Goal: Navigation & Orientation: Find specific page/section

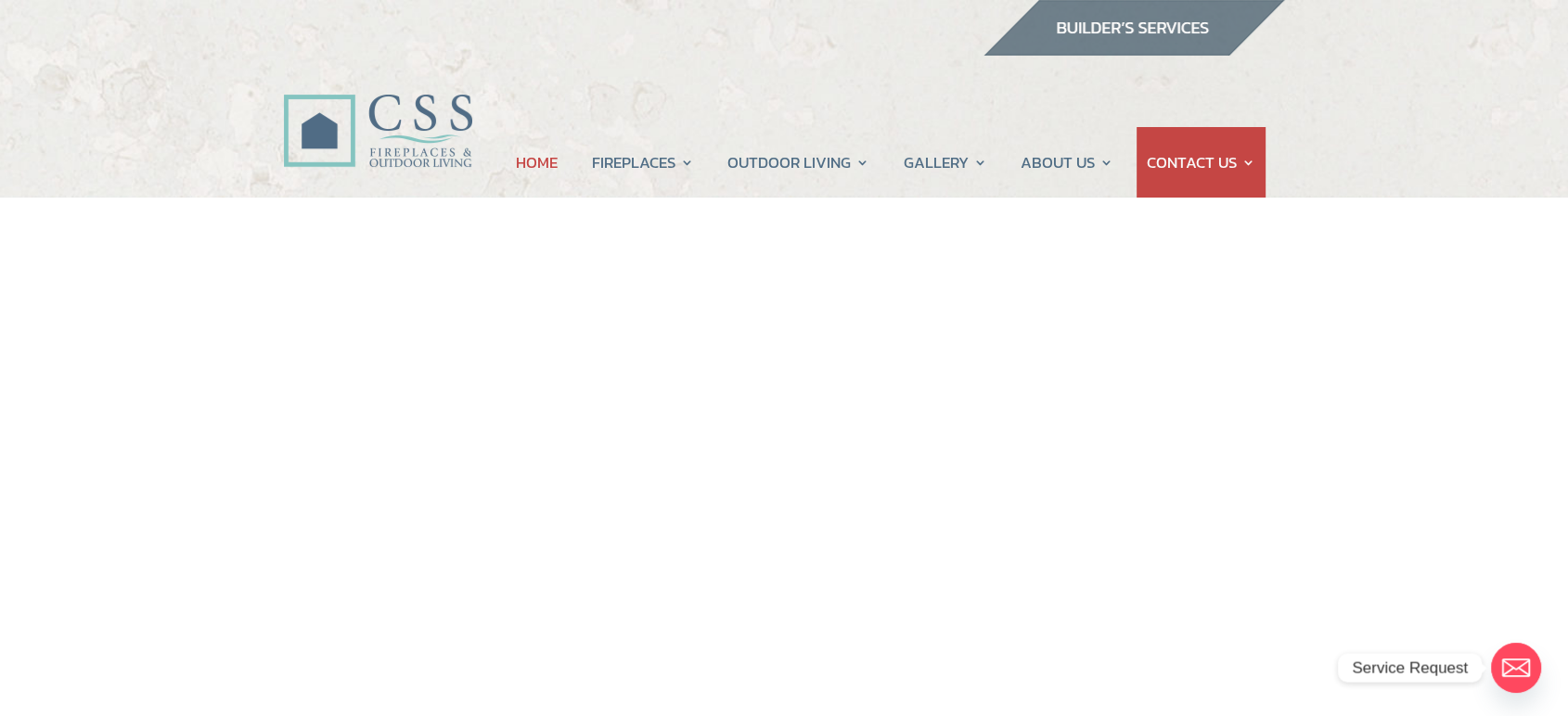
click at [1143, 34] on img at bounding box center [1134, 28] width 302 height 56
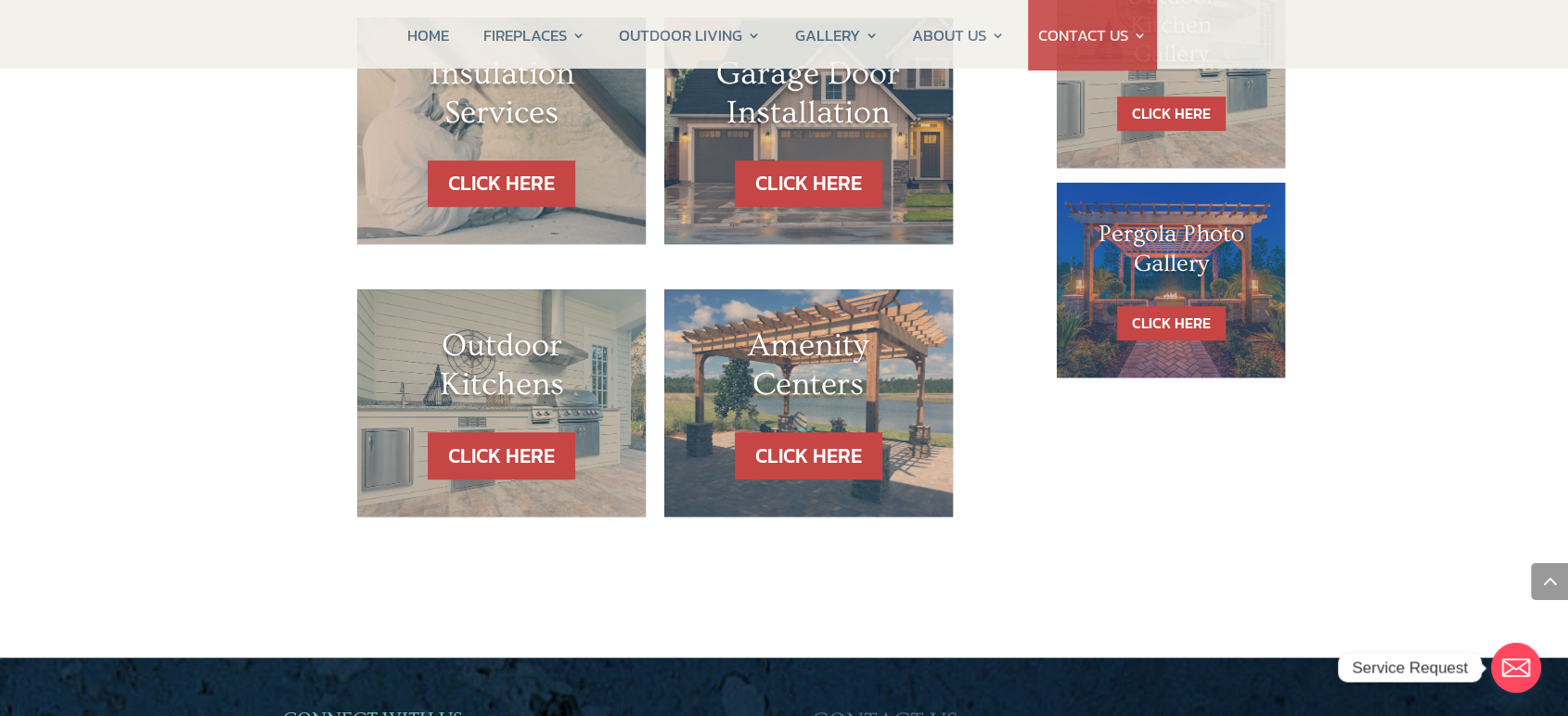
scroll to position [1030, 0]
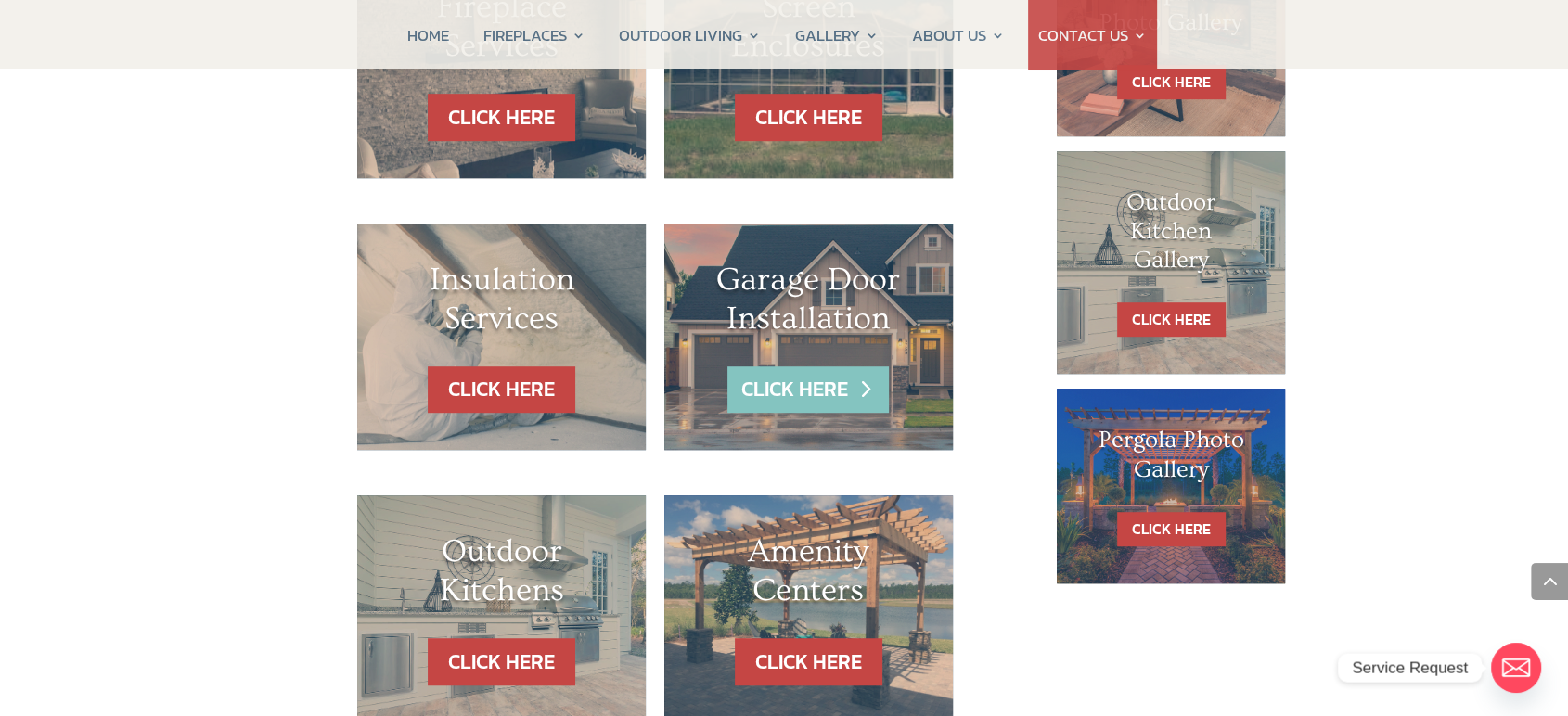
click at [803, 396] on link "CLICK HERE" at bounding box center [808, 390] width 161 height 48
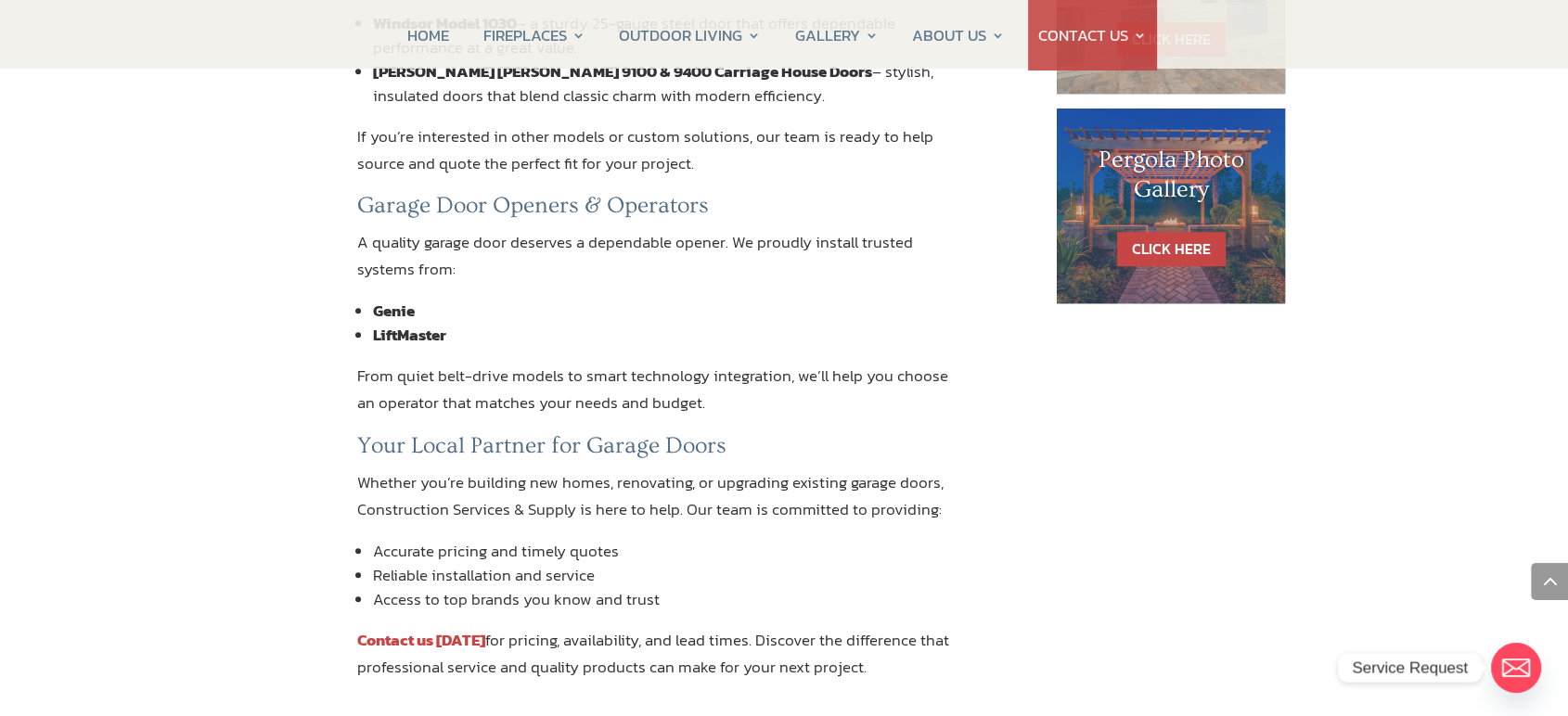
scroll to position [1340, 0]
